Goal: Task Accomplishment & Management: Complete application form

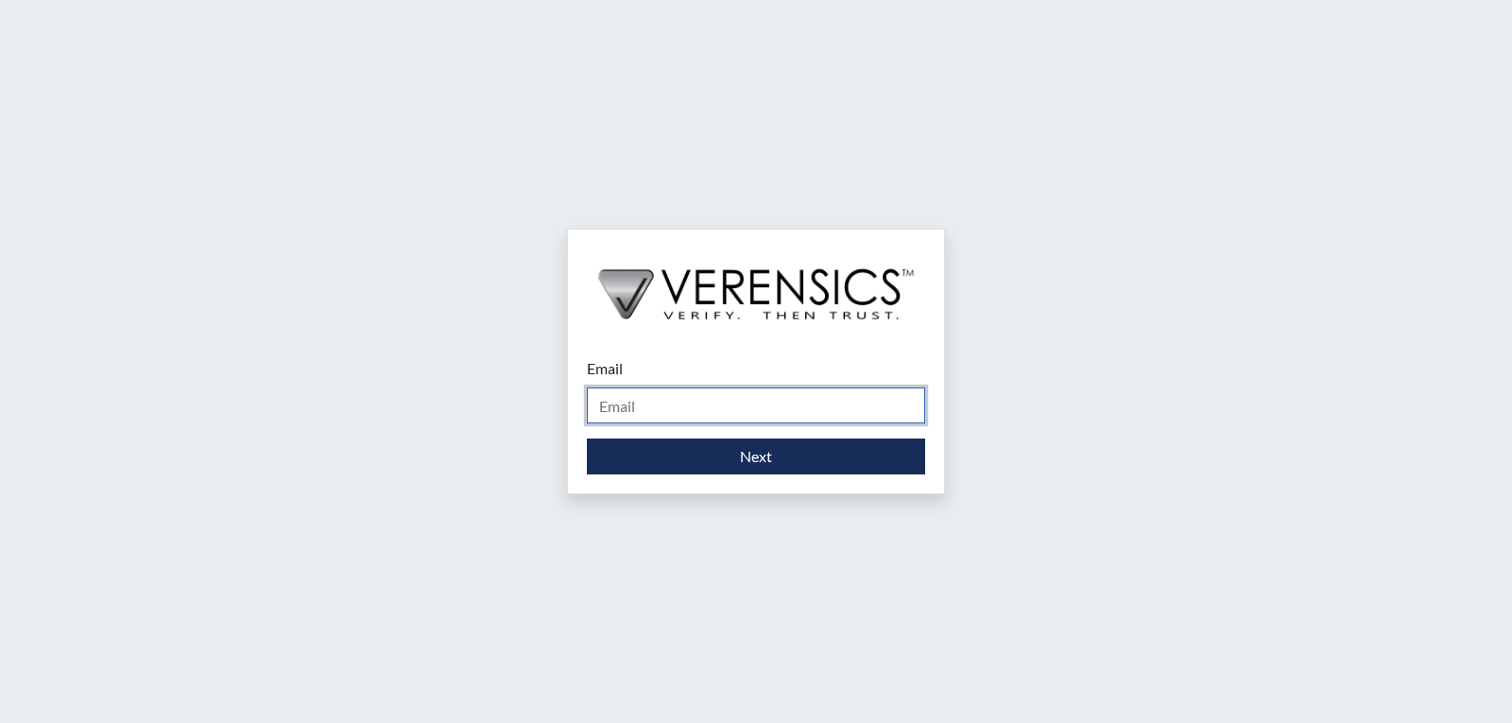
click at [744, 391] on input "Email" at bounding box center [756, 405] width 338 height 36
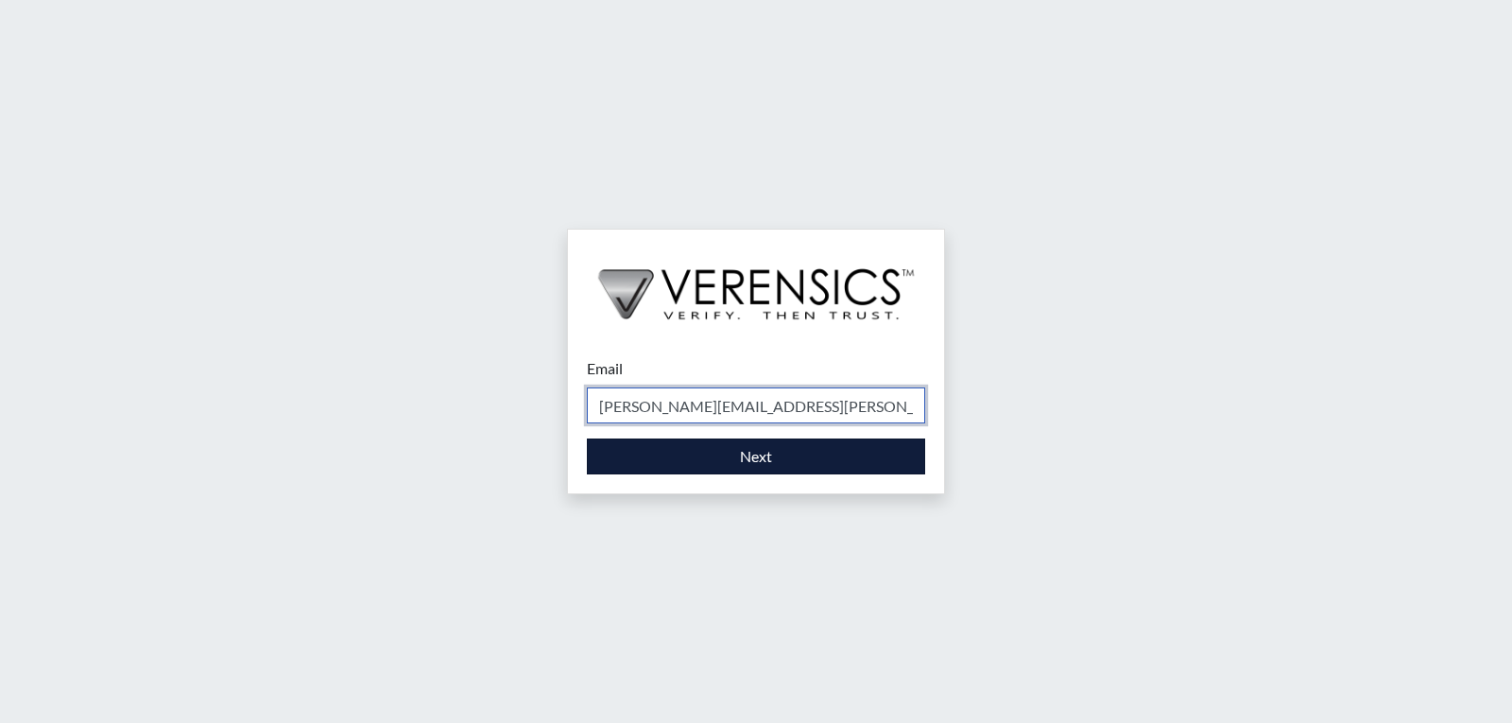
type input "[PERSON_NAME][EMAIL_ADDRESS][PERSON_NAME][DOMAIN_NAME]"
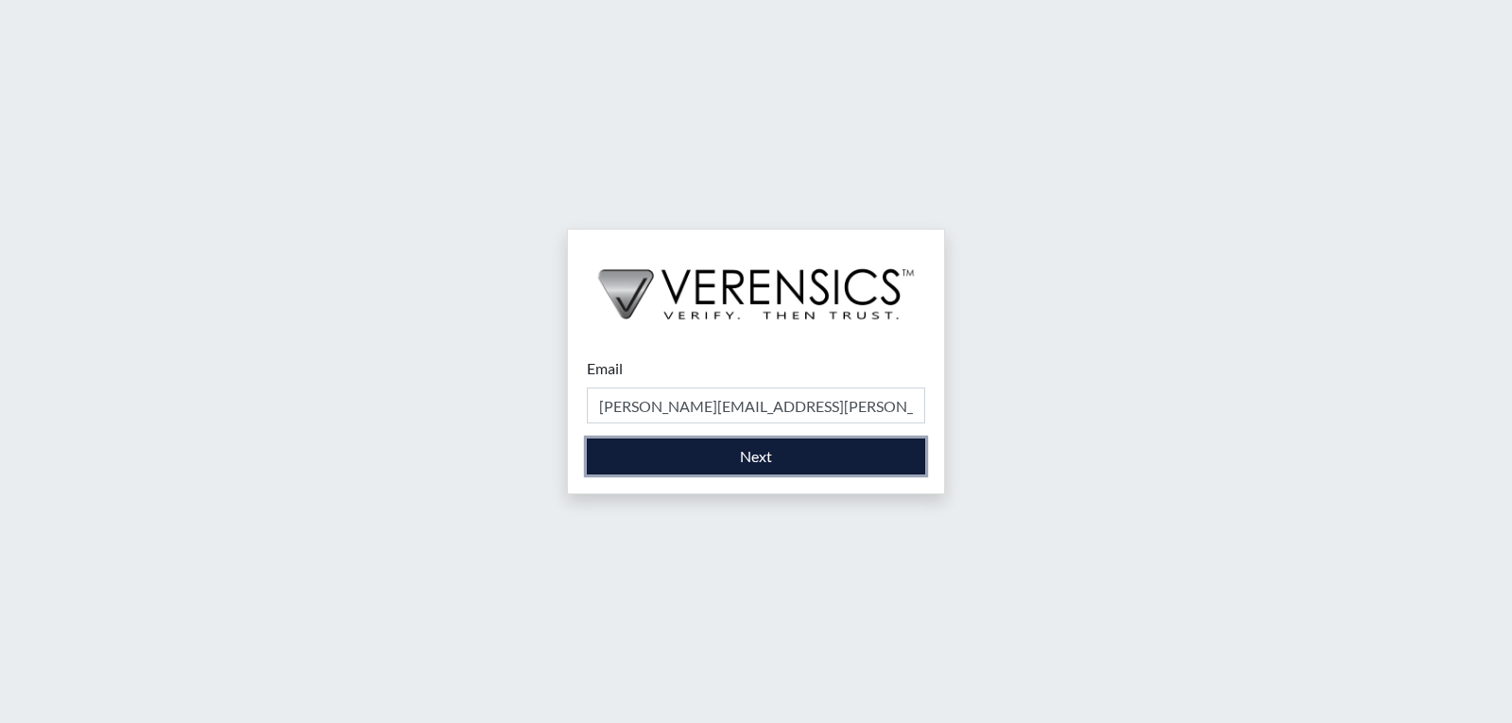
click at [725, 451] on button "Next" at bounding box center [756, 456] width 338 height 36
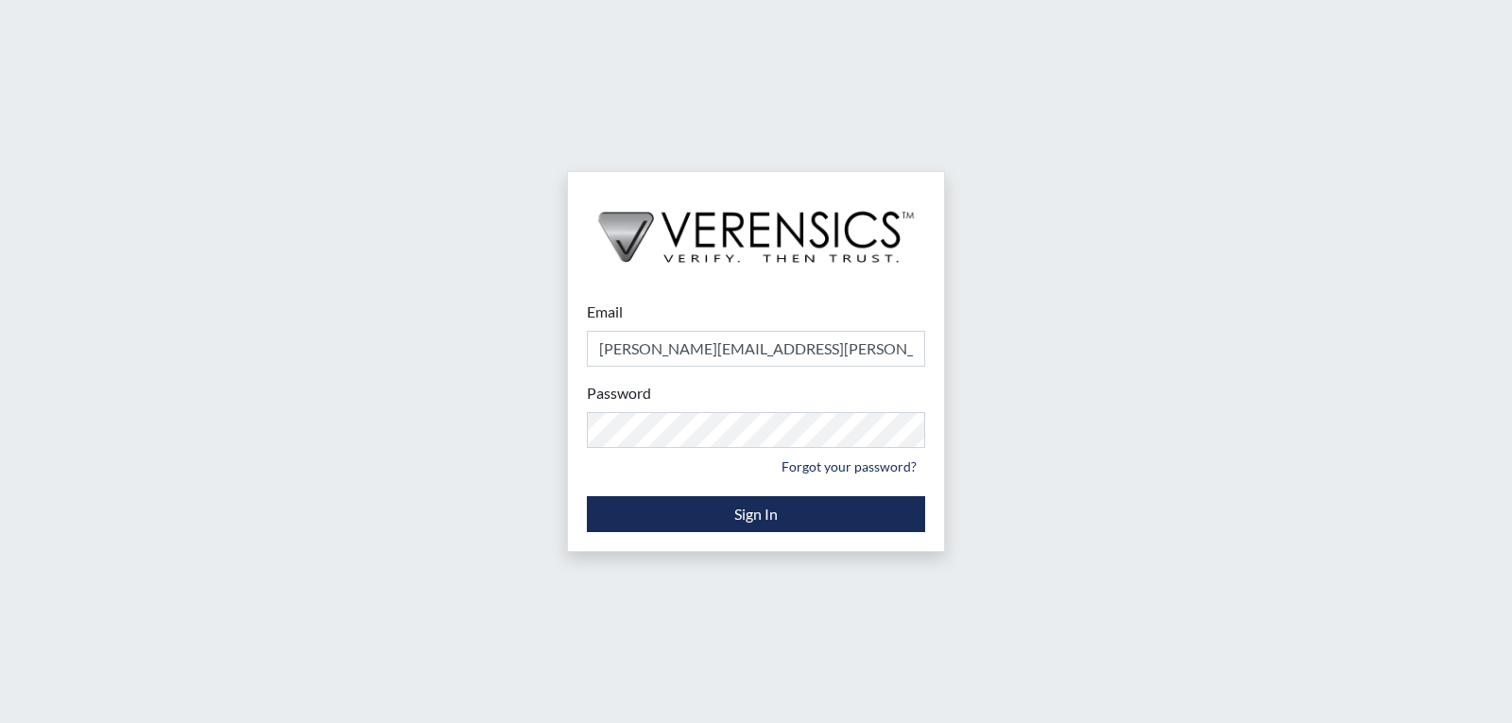
click at [747, 452] on small "Forgot your password?" at bounding box center [756, 466] width 338 height 29
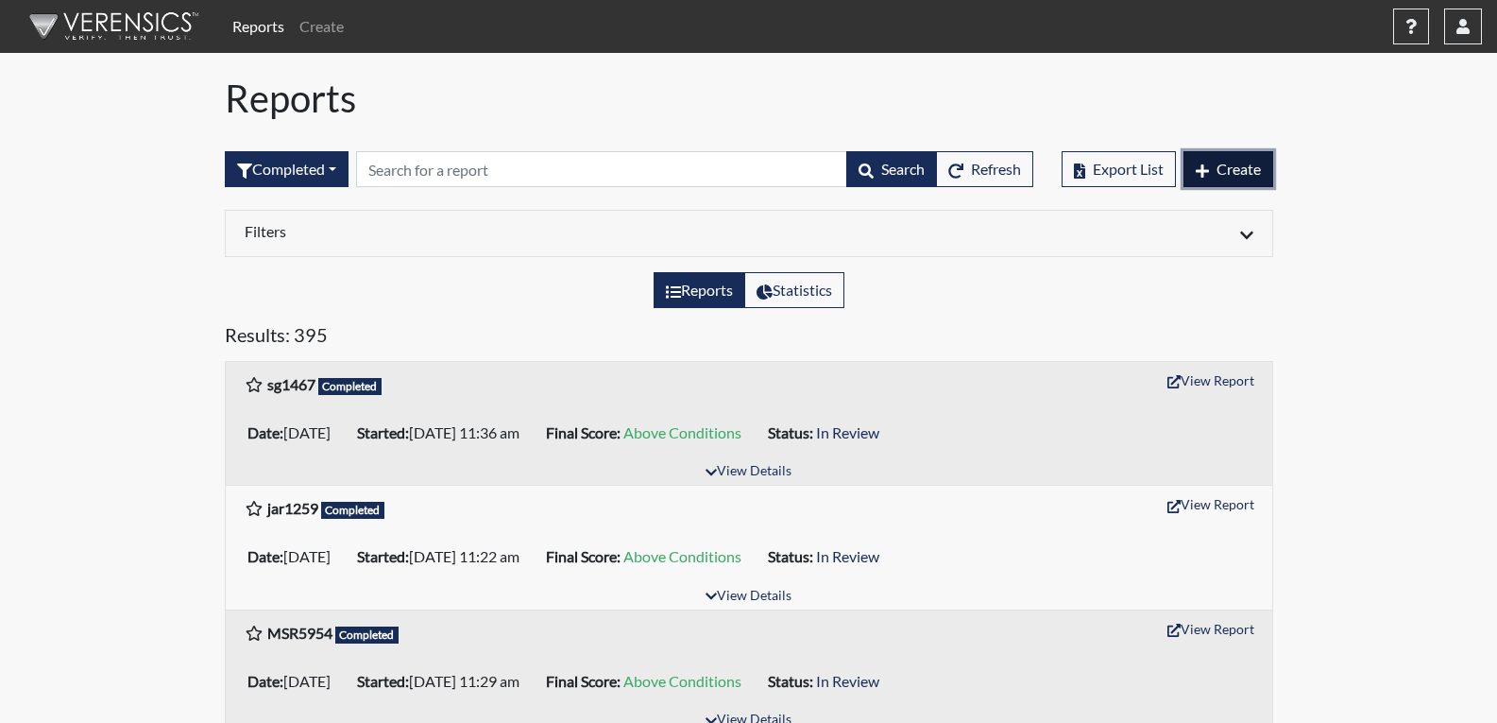
click at [1237, 162] on span "Create" at bounding box center [1239, 169] width 44 height 18
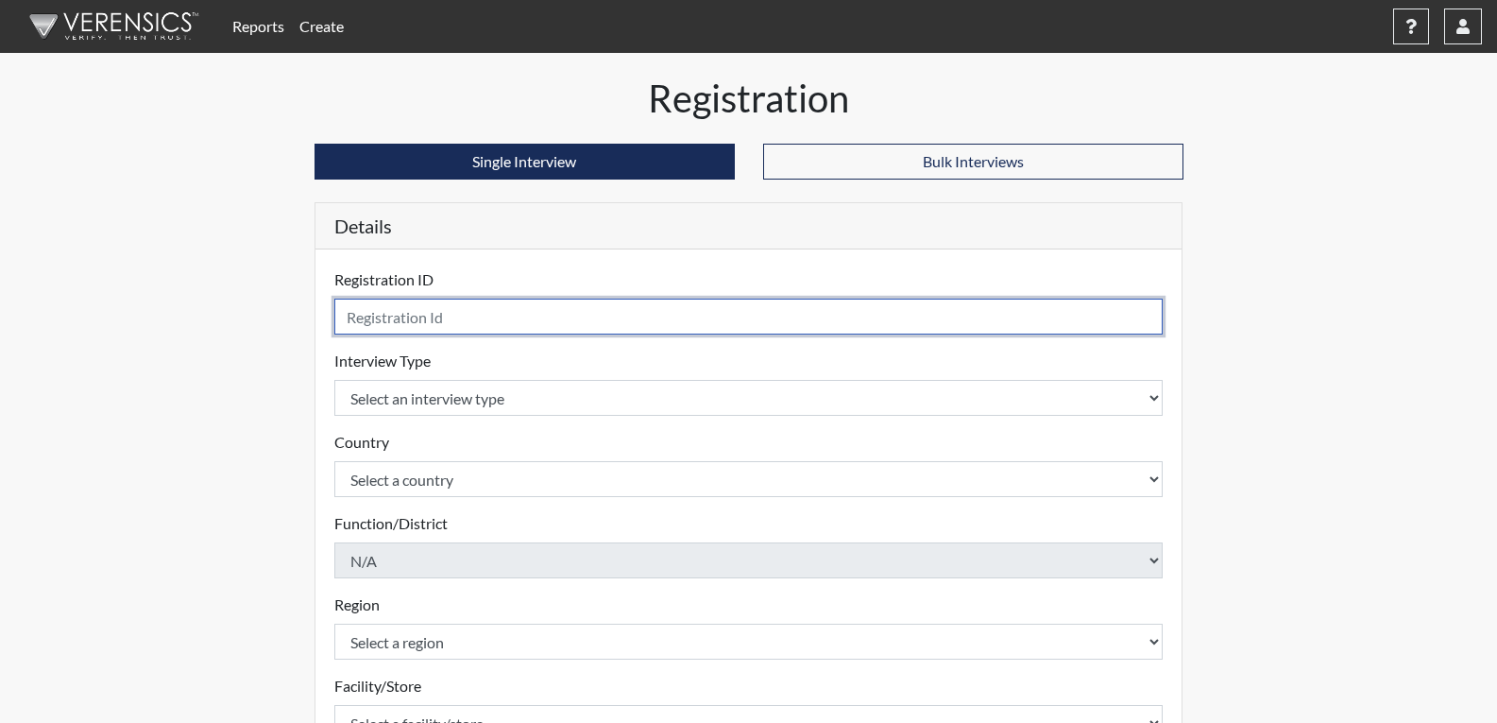
click at [600, 324] on input "text" at bounding box center [748, 317] width 829 height 36
type input "sds2173"
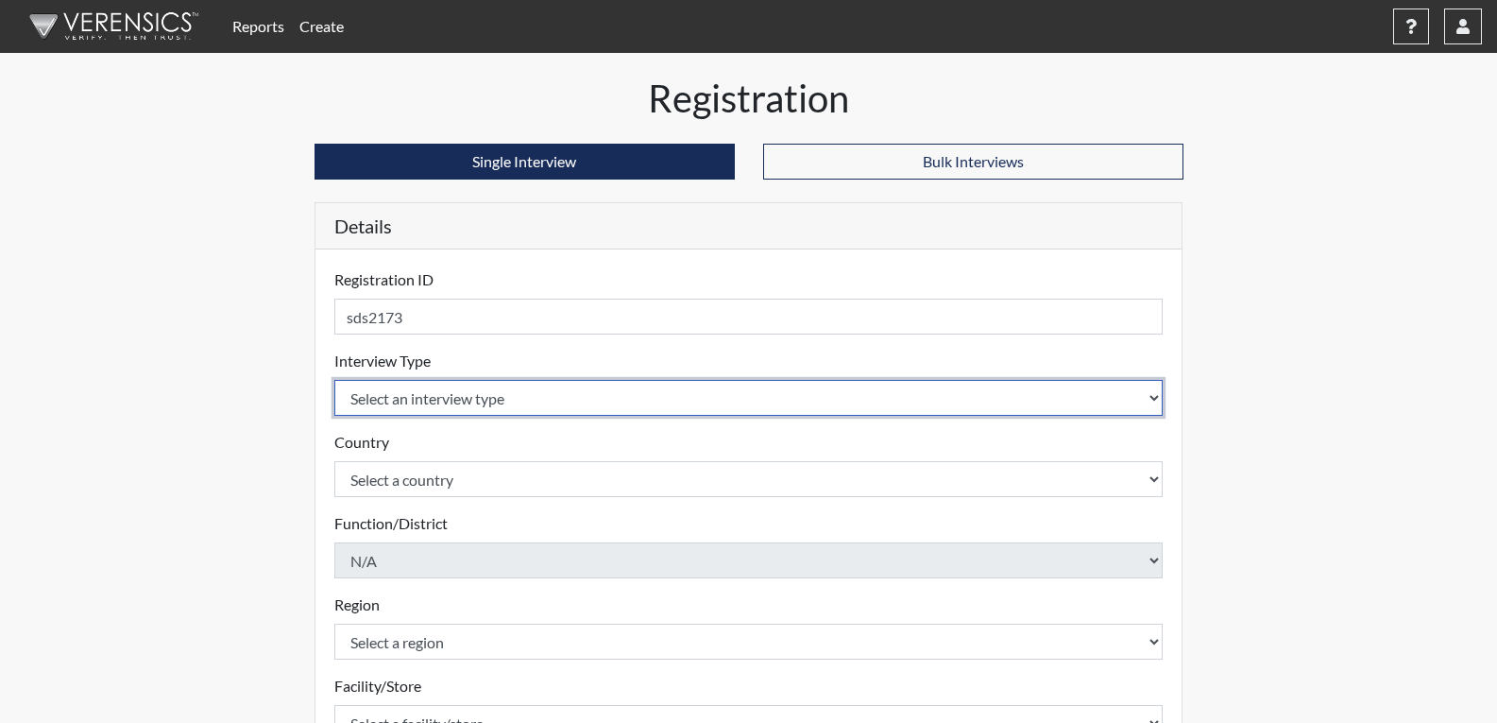
click at [607, 402] on select "Select an interview type Corrections Pre-Employment" at bounding box center [748, 398] width 829 height 36
select select "ff733e93-e1bf-11ea-9c9f-0eff0cf7eb8f"
click at [334, 380] on select "Select an interview type Corrections Pre-Employment" at bounding box center [748, 398] width 829 height 36
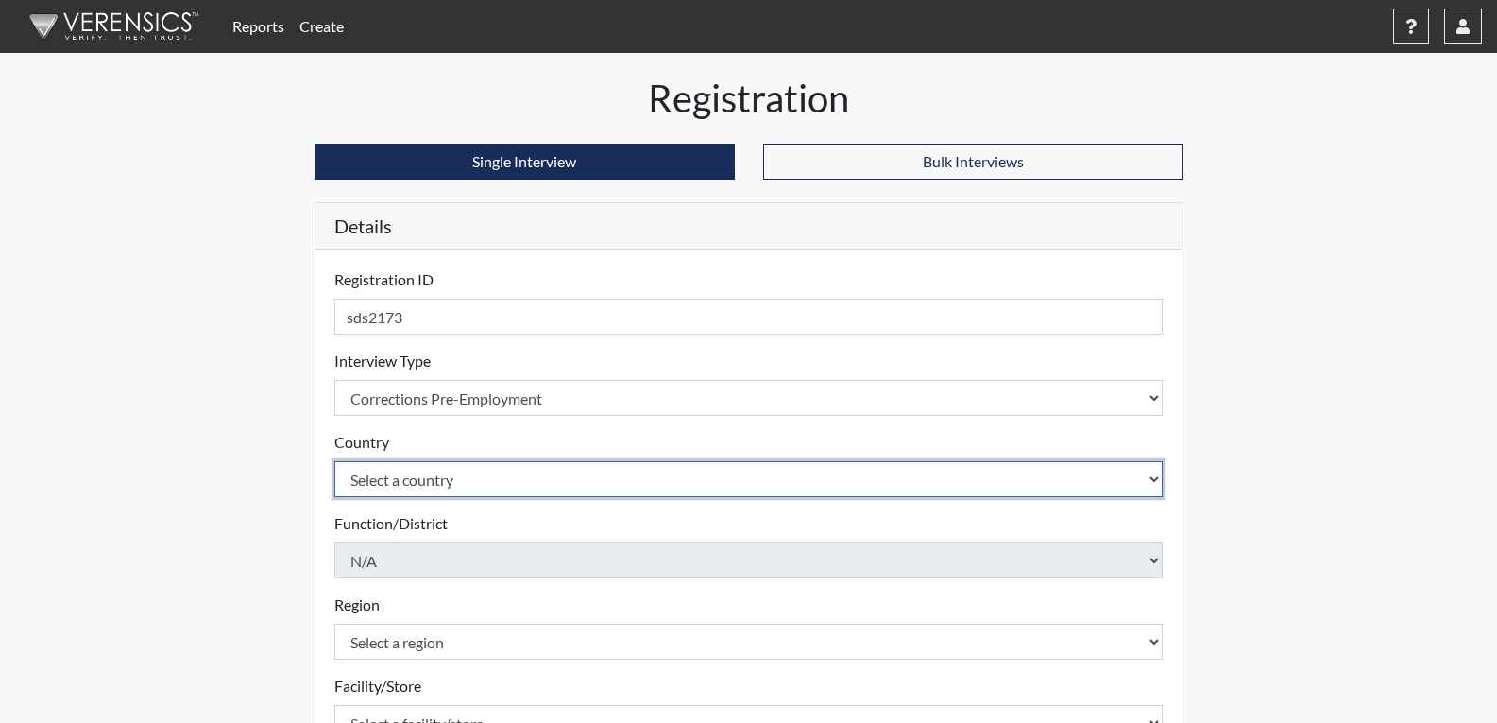
click at [536, 468] on select "Select a country [GEOGRAPHIC_DATA] [GEOGRAPHIC_DATA]" at bounding box center [748, 479] width 829 height 36
select select "united-states-of-[GEOGRAPHIC_DATA]"
click at [334, 461] on select "Select a country [GEOGRAPHIC_DATA] [GEOGRAPHIC_DATA]" at bounding box center [748, 479] width 829 height 36
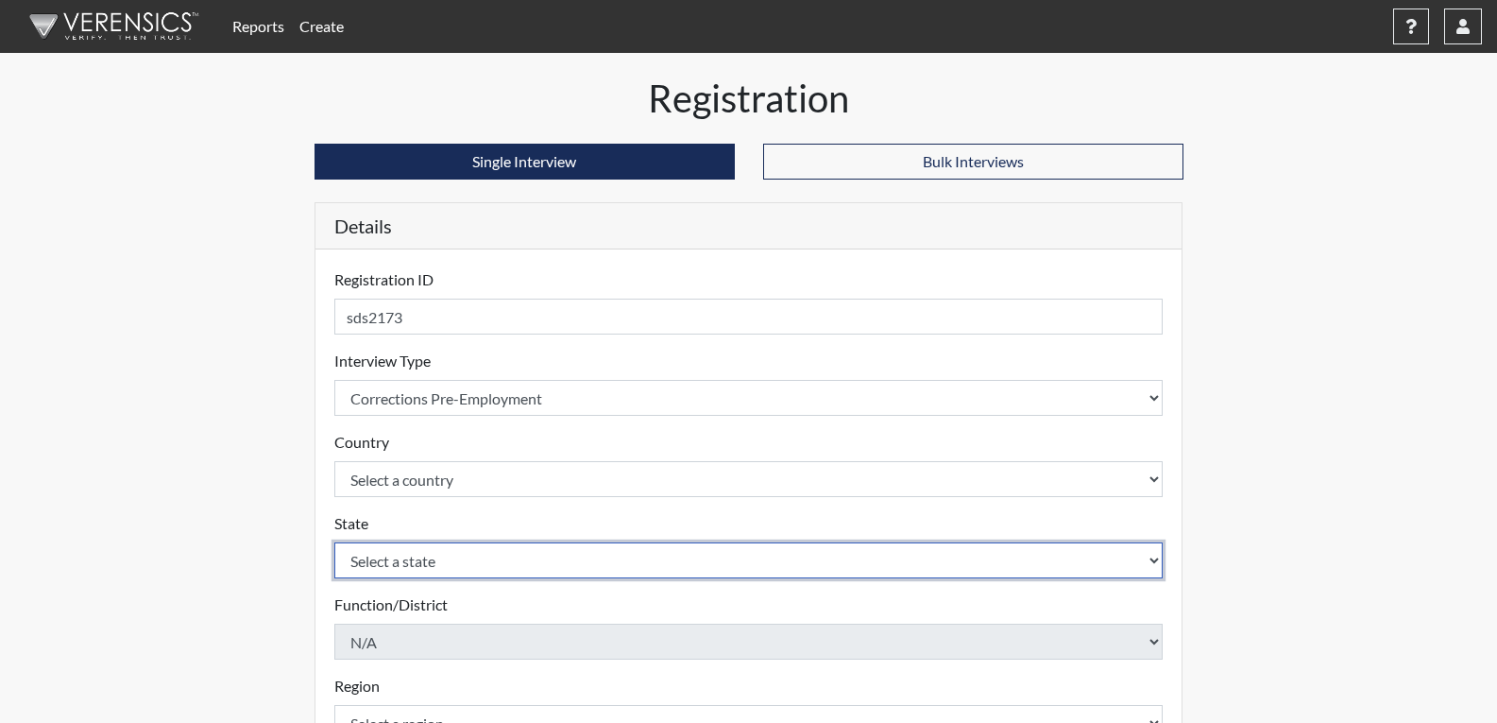
click at [478, 554] on select "Select a state [US_STATE] [US_STATE] [US_STATE] [US_STATE] [US_STATE] [US_STATE…" at bounding box center [748, 560] width 829 height 36
select select "GA"
click at [334, 542] on select "Select a state [US_STATE] [US_STATE] [US_STATE] [US_STATE] [US_STATE] [US_STATE…" at bounding box center [748, 560] width 829 height 36
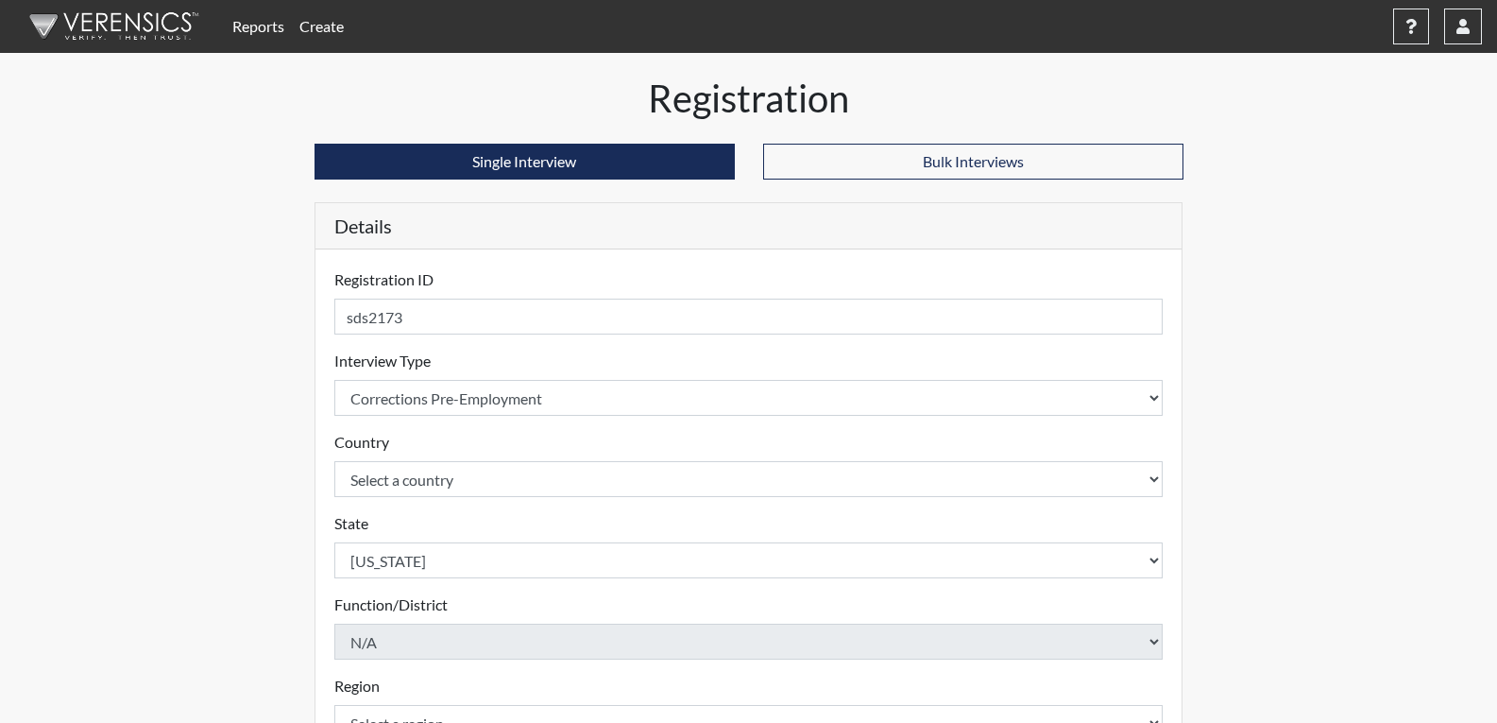
click at [251, 363] on div "Registration Single Interview Bulk Interviews Details Registration ID sds2173 P…" at bounding box center [749, 610] width 1077 height 1069
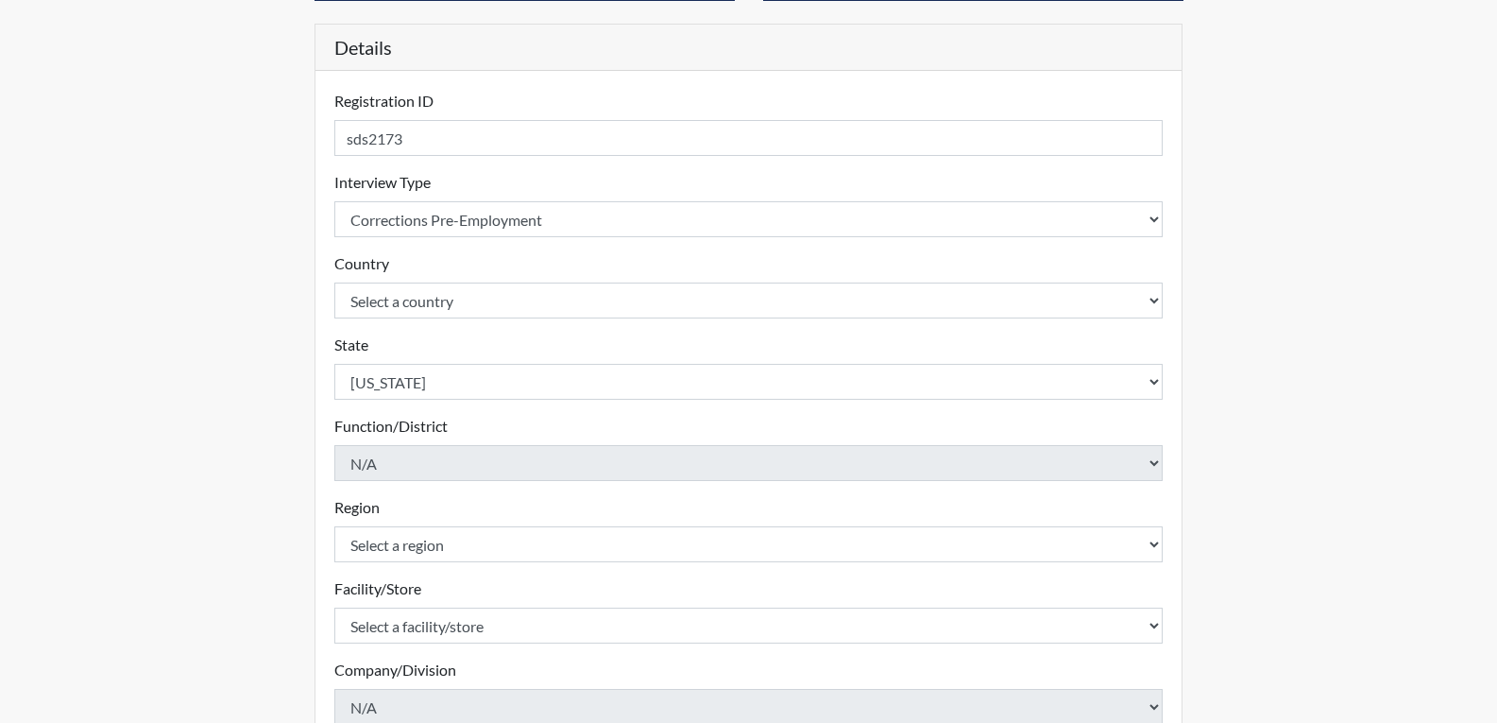
scroll to position [283, 0]
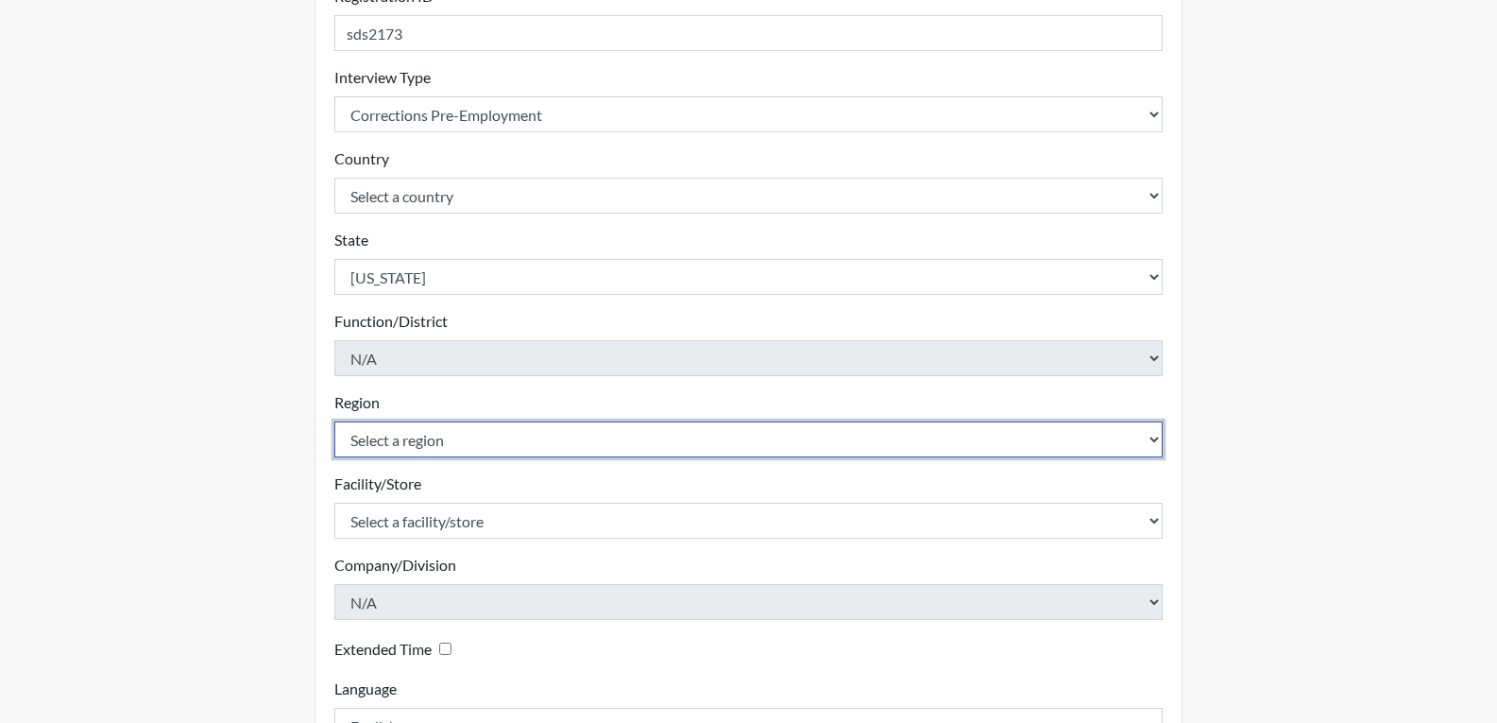
click at [407, 435] on select "Select a region [GEOGRAPHIC_DATA]" at bounding box center [748, 439] width 829 height 36
select select "743fb50d-a618-40f0-9631-f2ad6878b8a9"
click at [334, 421] on select "Select a region [GEOGRAPHIC_DATA]" at bounding box center [748, 439] width 829 height 36
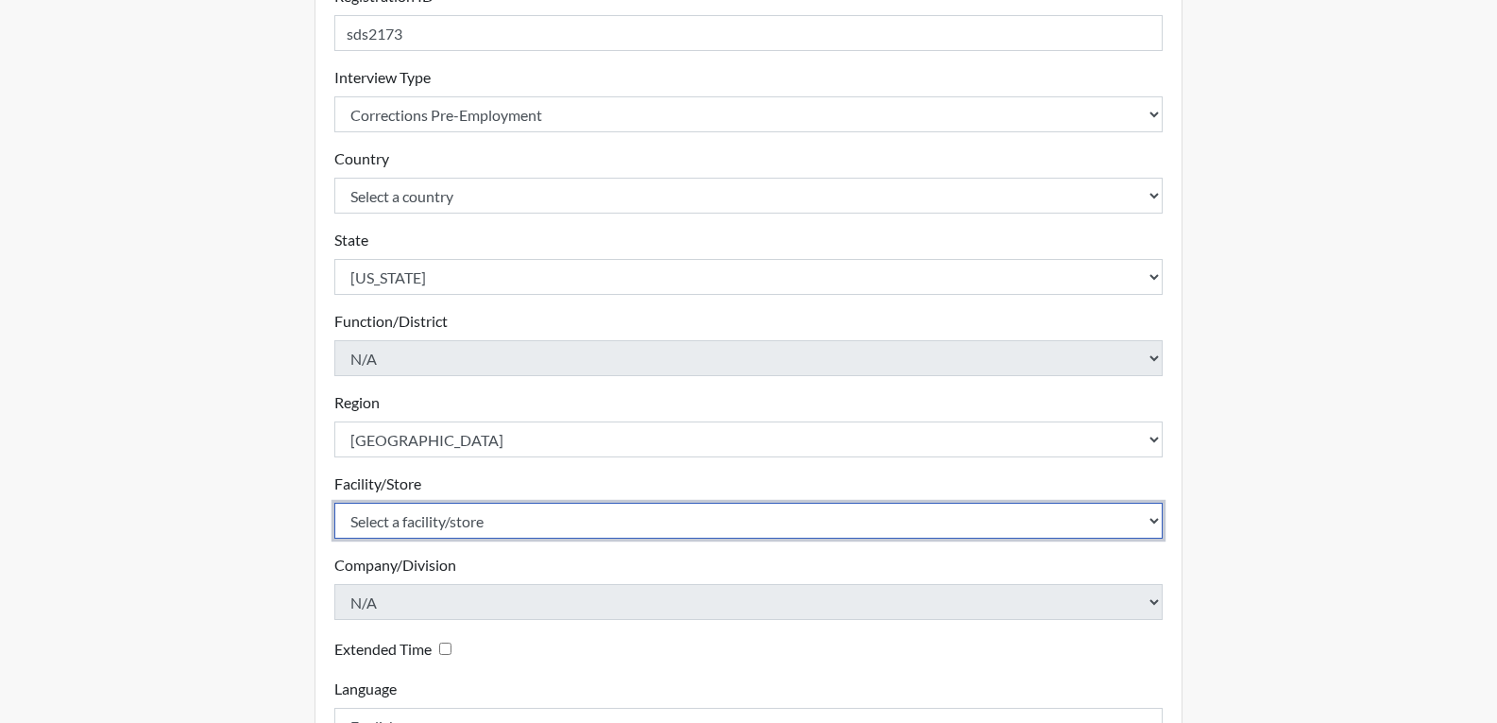
click at [425, 520] on select "Select a facility/store [PERSON_NAME] ITF [PERSON_NAME] PDC [PERSON_NAME]" at bounding box center [748, 521] width 829 height 36
select select "bcc861db-30ac-4530-8f11-93c8e4ad22de"
click at [334, 503] on select "Select a facility/store [PERSON_NAME] ITF [PERSON_NAME] PDC [PERSON_NAME]" at bounding box center [748, 521] width 829 height 36
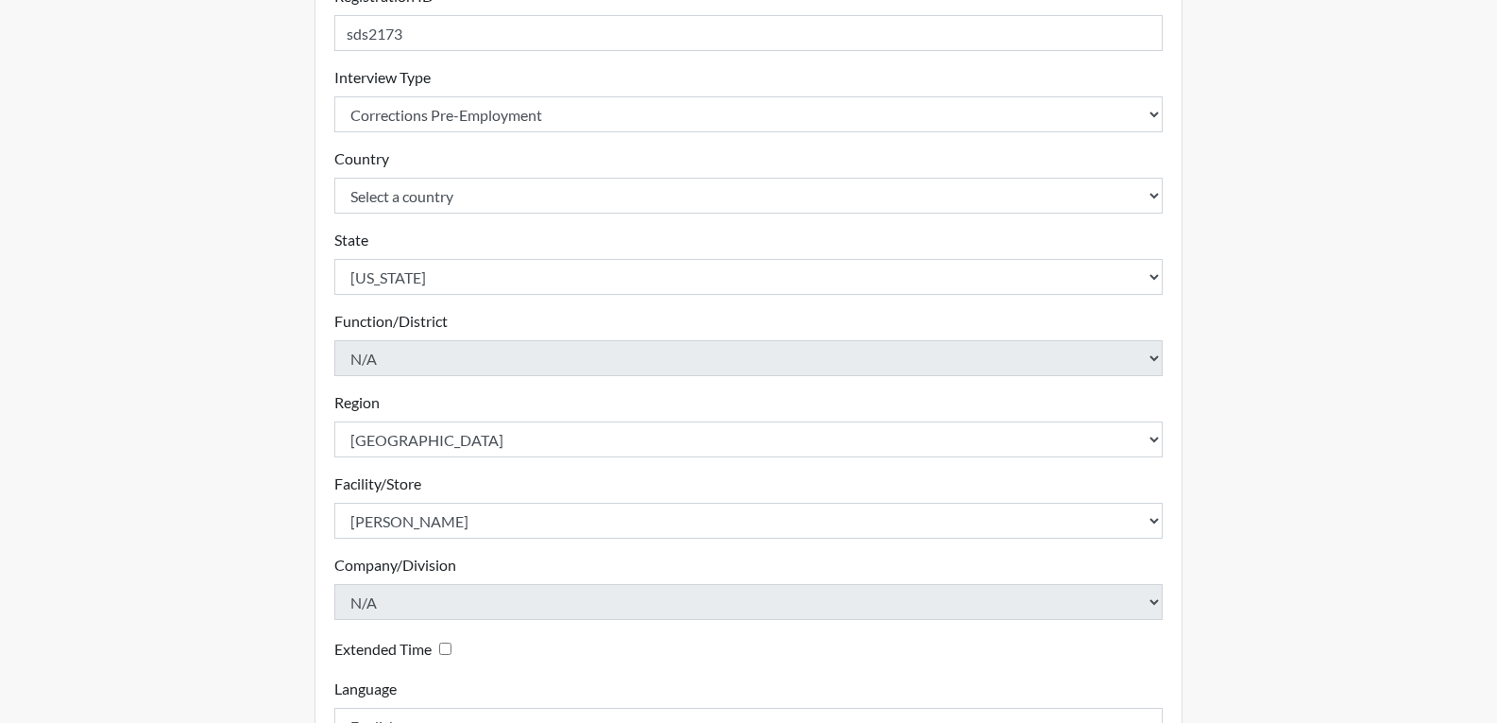
click at [300, 545] on div "Registration Single Interview Bulk Interviews Details Registration ID sds2173 P…" at bounding box center [749, 326] width 898 height 1069
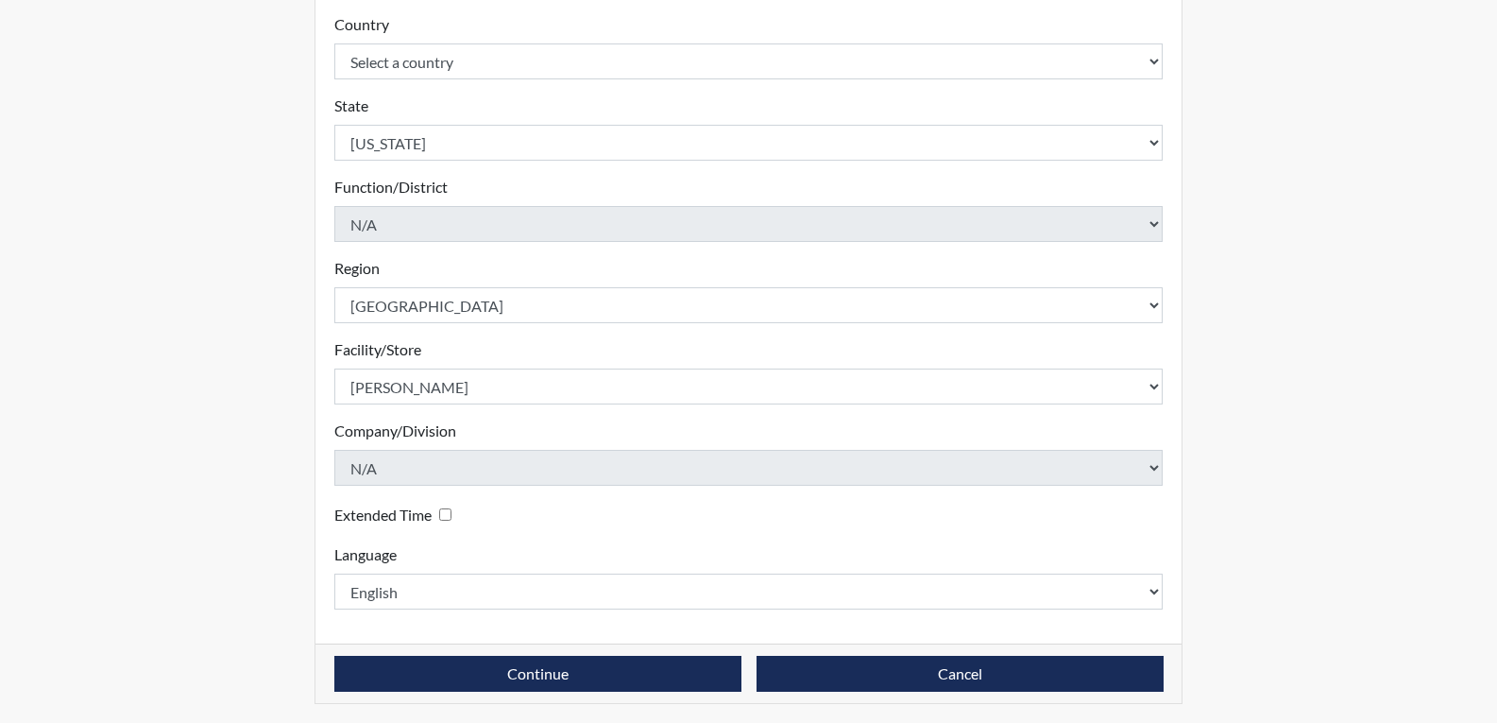
scroll to position [421, 0]
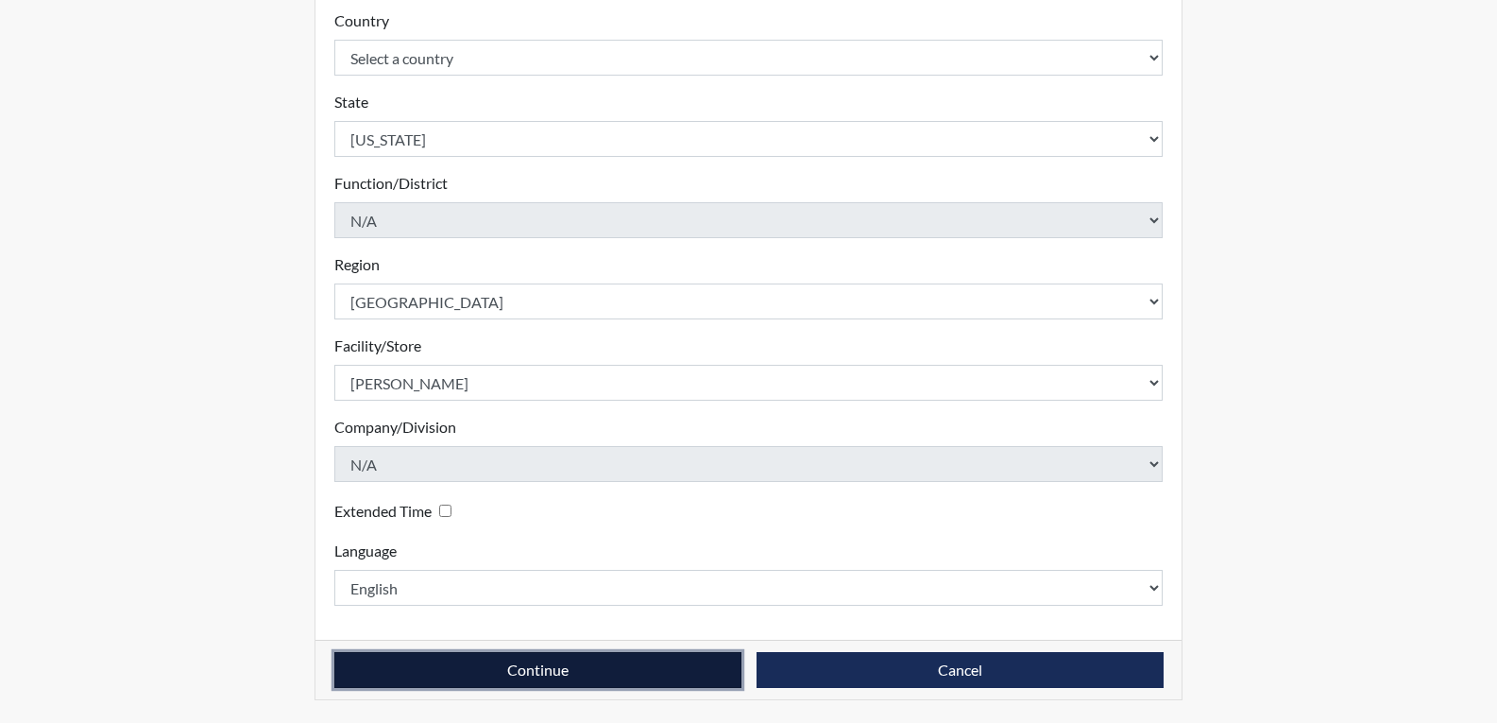
click at [522, 661] on button "Continue" at bounding box center [537, 670] width 407 height 36
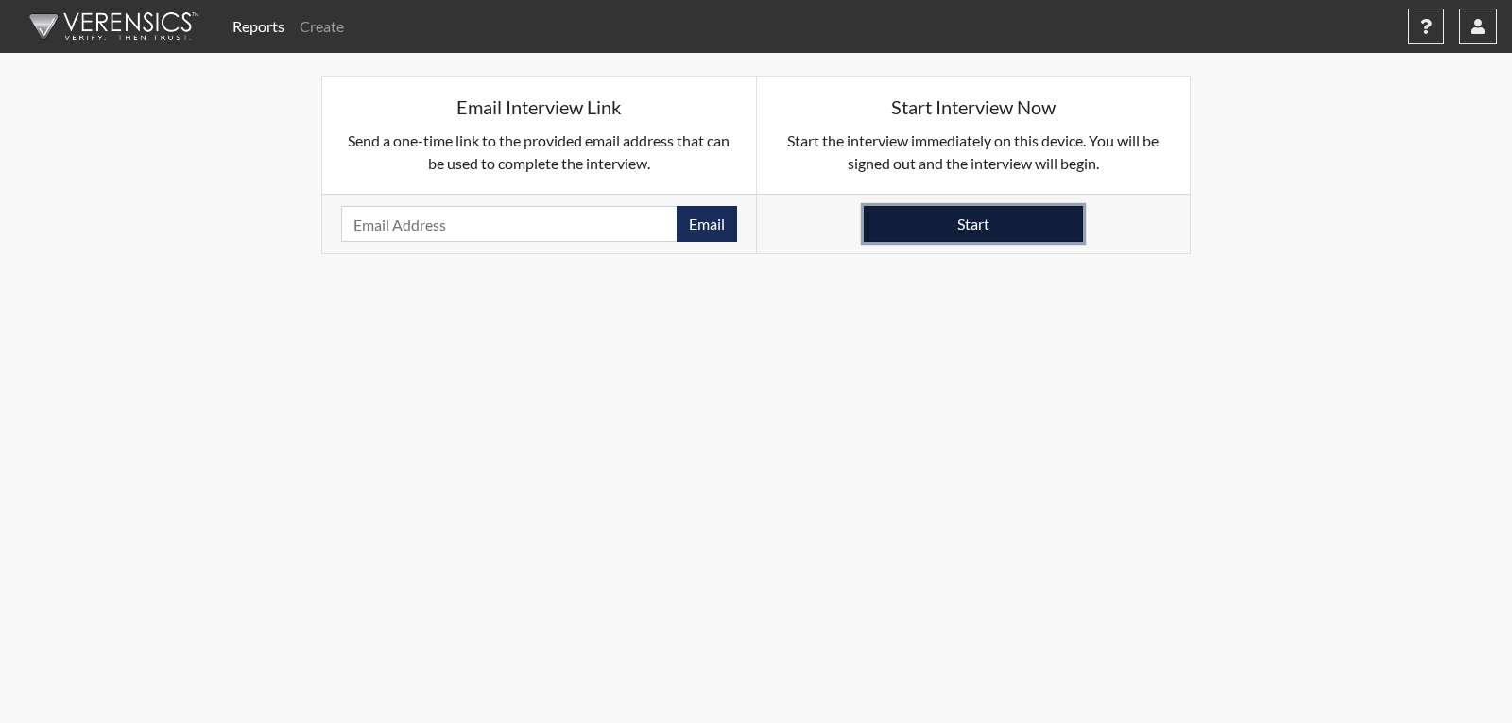
click at [984, 217] on button "Start" at bounding box center [973, 224] width 219 height 36
